Goal: Task Accomplishment & Management: Use online tool/utility

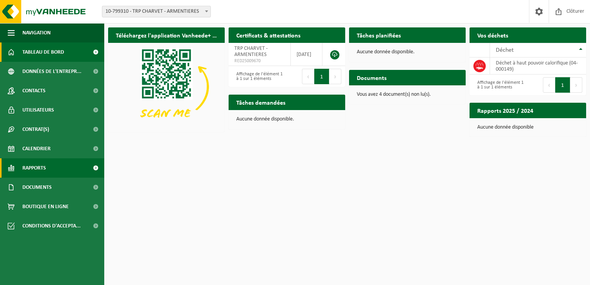
click at [91, 166] on span at bounding box center [95, 167] width 17 height 19
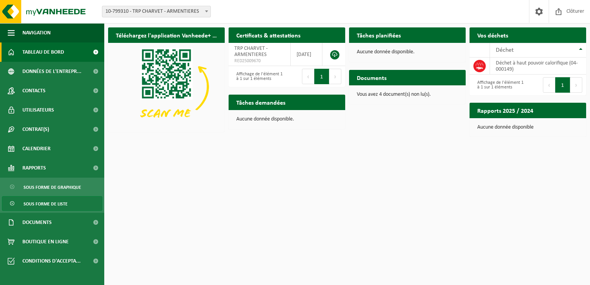
click at [73, 201] on link "Sous forme de liste" at bounding box center [52, 203] width 100 height 15
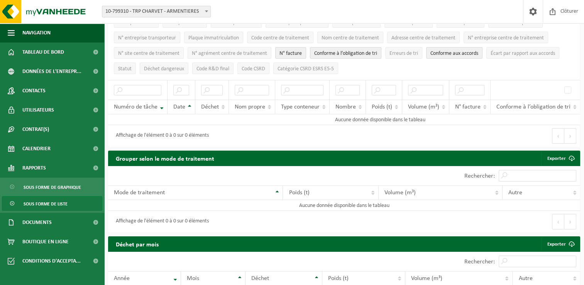
scroll to position [116, 0]
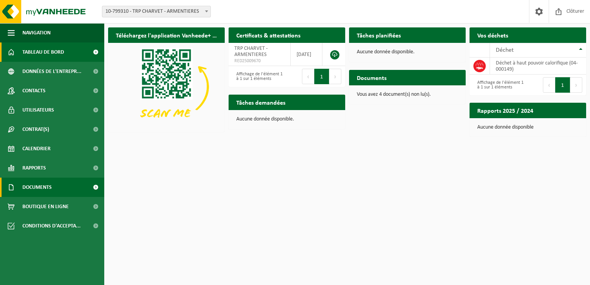
click at [58, 184] on link "Documents" at bounding box center [52, 187] width 104 height 19
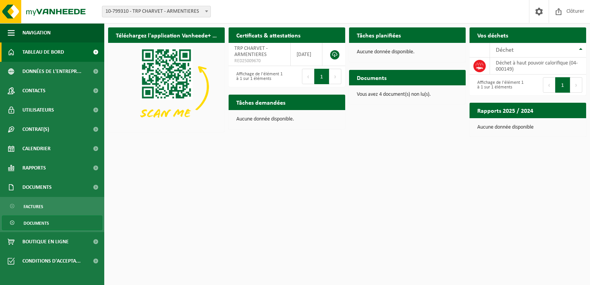
click at [34, 224] on span "Documents" at bounding box center [36, 223] width 25 height 15
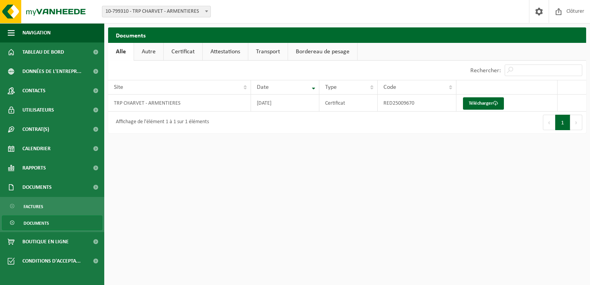
click at [301, 54] on link "Bordereau de pesage" at bounding box center [322, 52] width 69 height 18
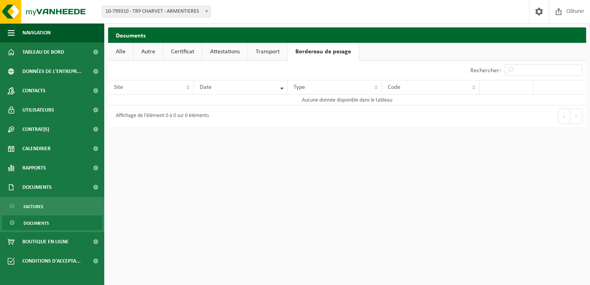
click at [272, 53] on link "Transport" at bounding box center [267, 52] width 39 height 18
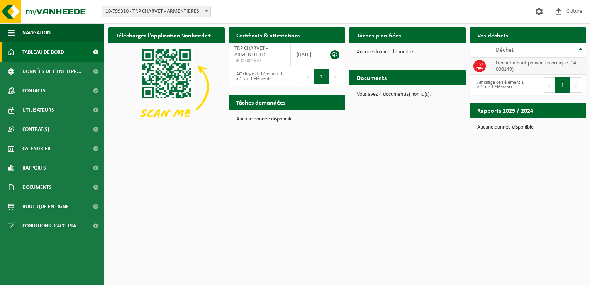
click at [536, 66] on td "déchet à haut pouvoir calorifique (04-000149)" at bounding box center [538, 66] width 96 height 17
click at [506, 61] on td "déchet à haut pouvoir calorifique (04-000149)" at bounding box center [538, 66] width 96 height 17
click at [528, 68] on td "déchet à haut pouvoir calorifique (04-000149)" at bounding box center [538, 66] width 96 height 17
click at [489, 64] on td at bounding box center [479, 66] width 20 height 17
click at [526, 67] on td "déchet à haut pouvoir calorifique (04-000149)" at bounding box center [538, 66] width 96 height 17
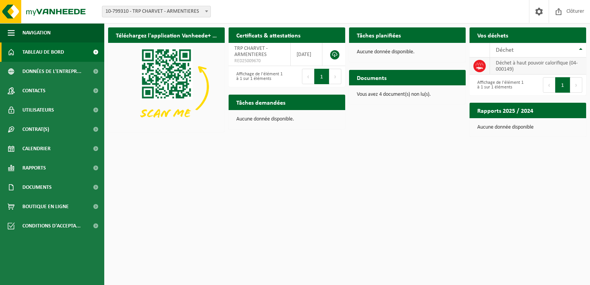
click at [526, 67] on td "déchet à haut pouvoir calorifique (04-000149)" at bounding box center [538, 66] width 96 height 17
click at [565, 48] on span "Demander un transport" at bounding box center [546, 50] width 50 height 5
